Goal: Navigation & Orientation: Go to known website

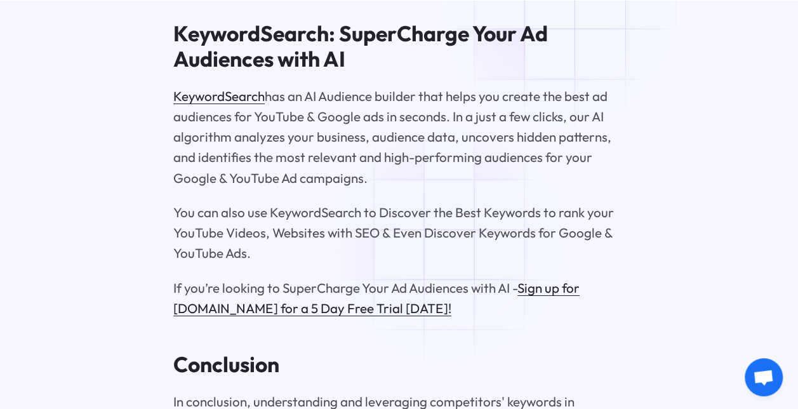
scroll to position [6986, 0]
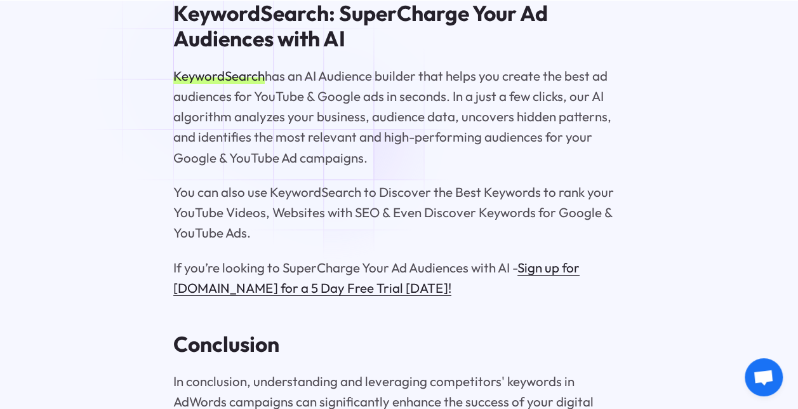
click at [213, 77] on link "KeywordSearch" at bounding box center [218, 75] width 91 height 17
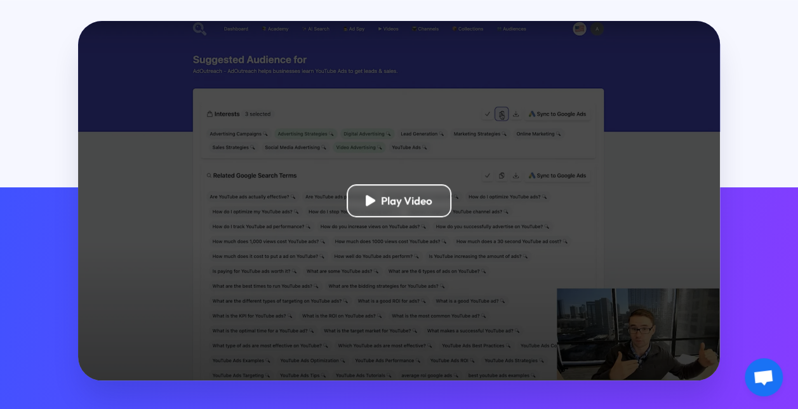
scroll to position [318, 0]
